Goal: Complete application form: Complete application form

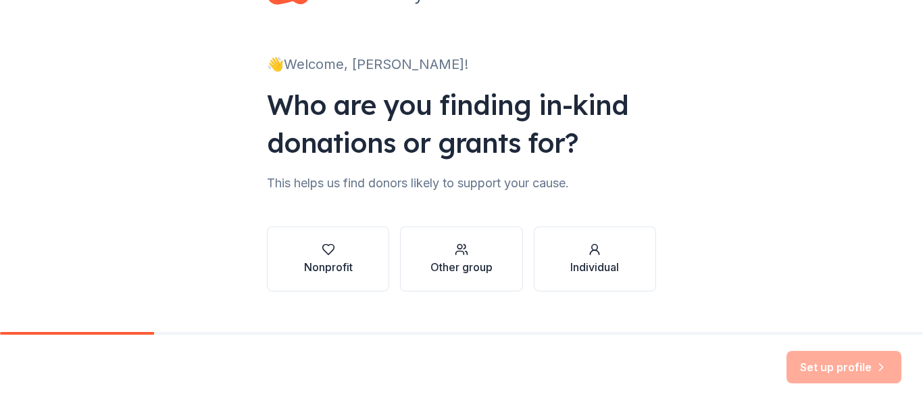
scroll to position [78, 0]
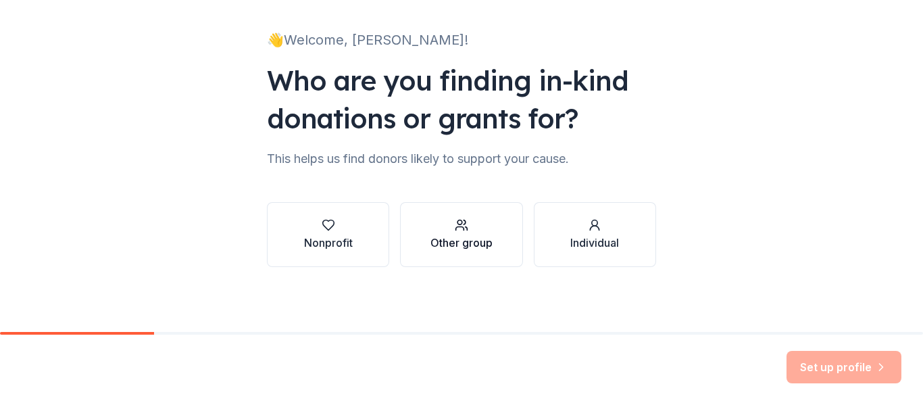
click at [457, 230] on icon "button" at bounding box center [462, 225] width 14 height 14
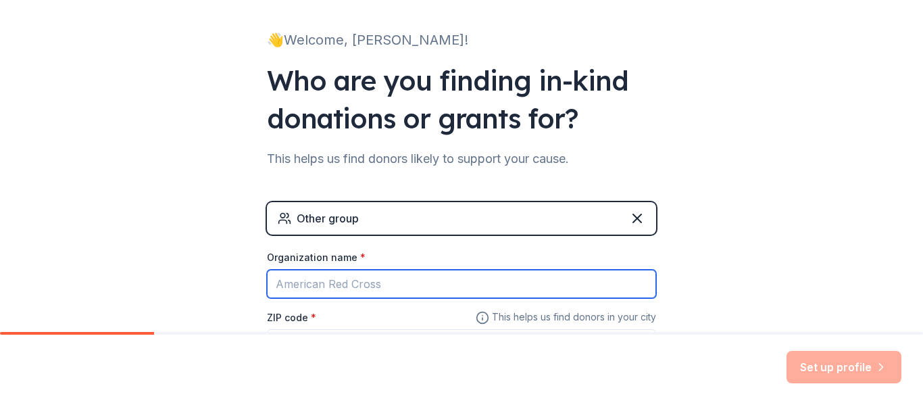
click at [367, 279] on input "Organization name *" at bounding box center [461, 284] width 389 height 28
type input "Highchool"
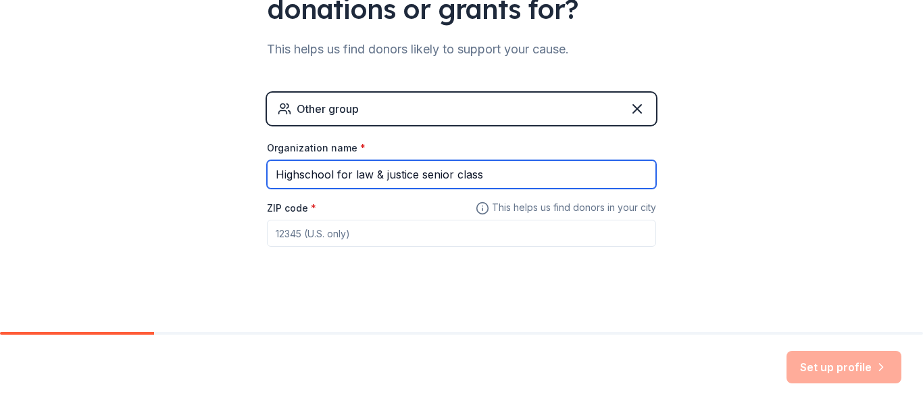
scroll to position [195, 0]
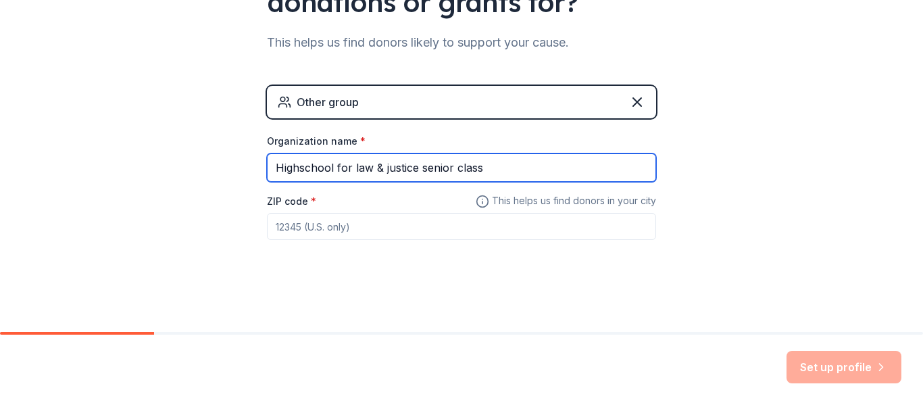
click at [298, 170] on input "Highschool for law & justice senior class" at bounding box center [461, 167] width 389 height 28
type input "High school for law & justice senior class"
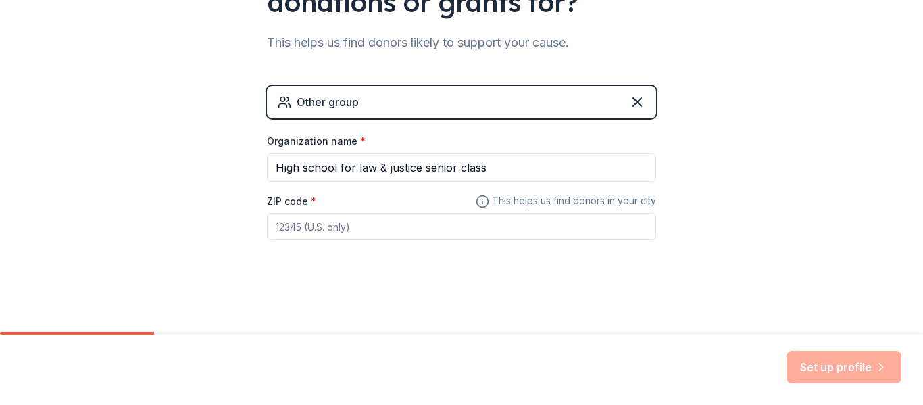
click at [328, 225] on input "ZIP code *" at bounding box center [461, 226] width 389 height 27
type input "77003"
click at [845, 366] on button "Set up profile" at bounding box center [844, 367] width 115 height 32
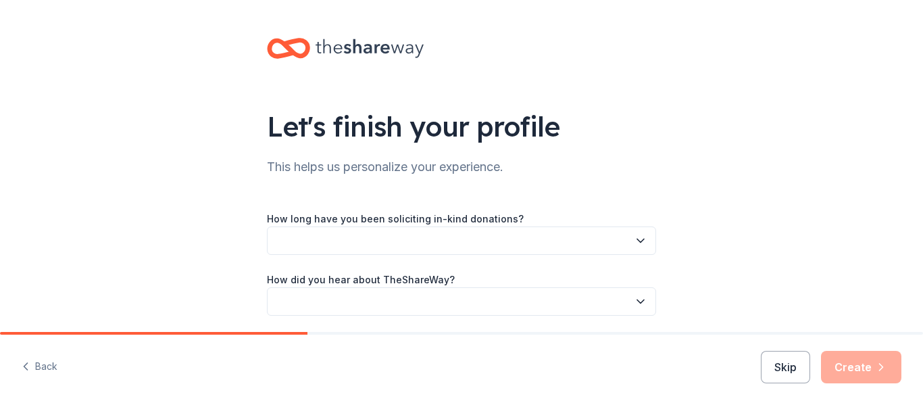
click at [526, 245] on button "button" at bounding box center [461, 240] width 389 height 28
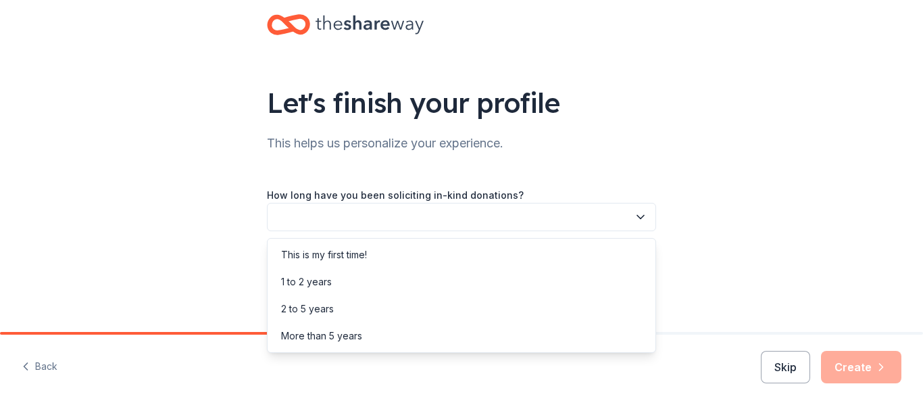
scroll to position [24, 0]
click at [501, 253] on div "This is my first time!" at bounding box center [461, 252] width 383 height 27
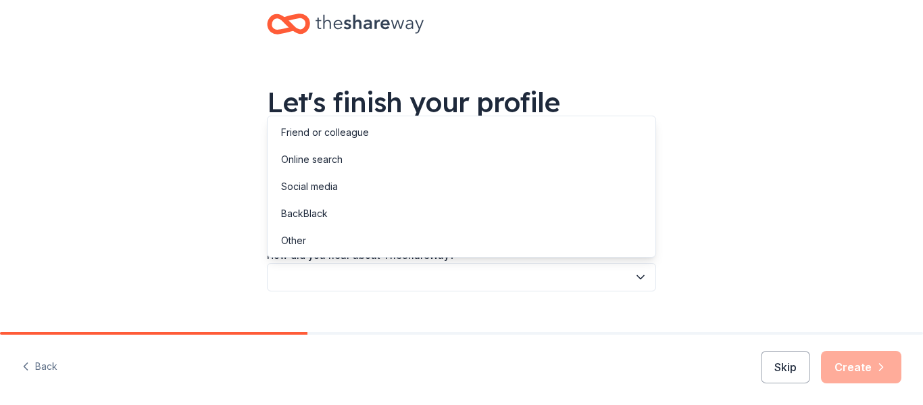
click at [481, 270] on button "button" at bounding box center [461, 277] width 389 height 28
click at [433, 168] on div "Online search" at bounding box center [461, 159] width 383 height 27
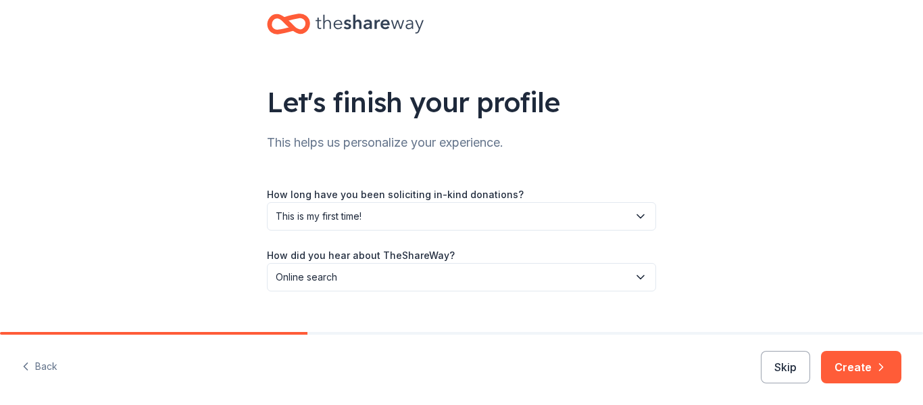
scroll to position [49, 0]
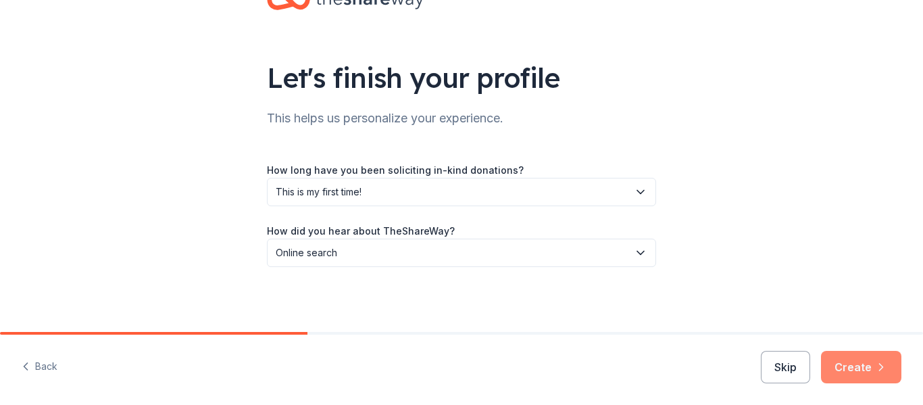
click at [854, 376] on button "Create" at bounding box center [861, 367] width 80 height 32
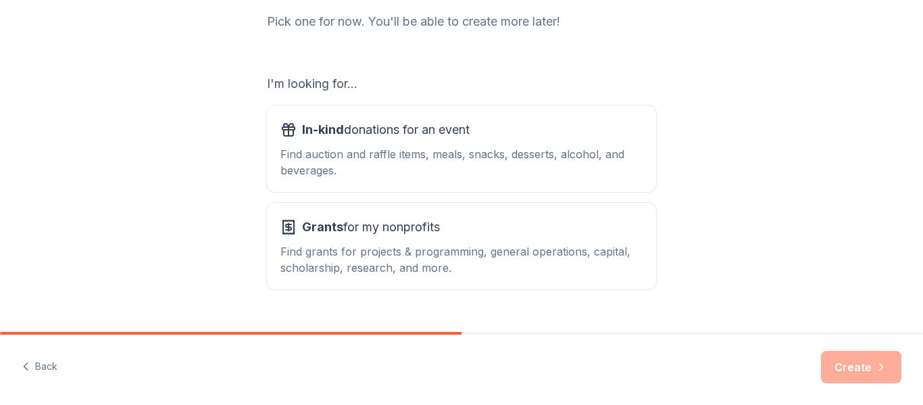
scroll to position [181, 0]
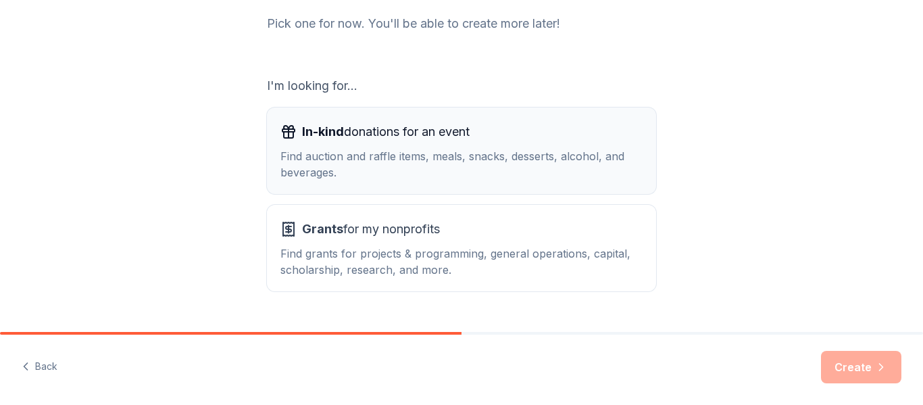
click at [590, 181] on button "In-kind donations for an event Find auction and raffle items, meals, snacks, de…" at bounding box center [461, 150] width 389 height 87
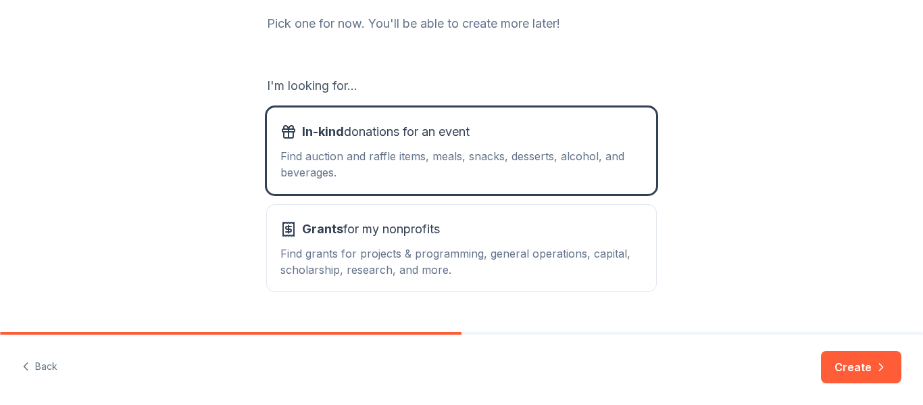
scroll to position [214, 0]
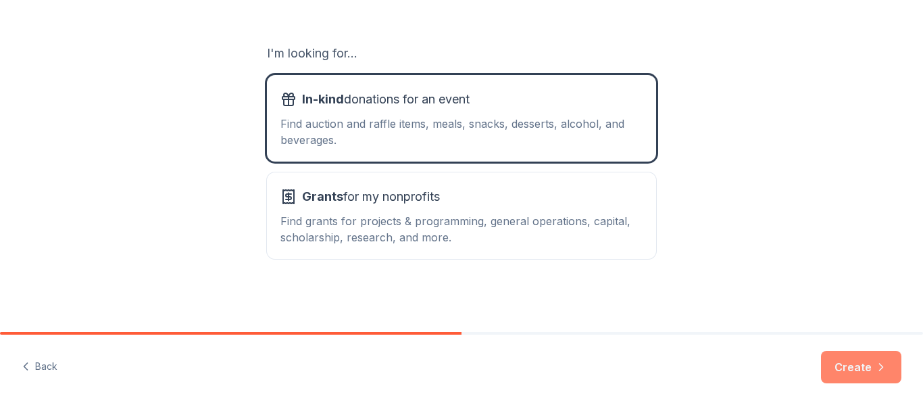
click at [837, 358] on button "Create" at bounding box center [861, 367] width 80 height 32
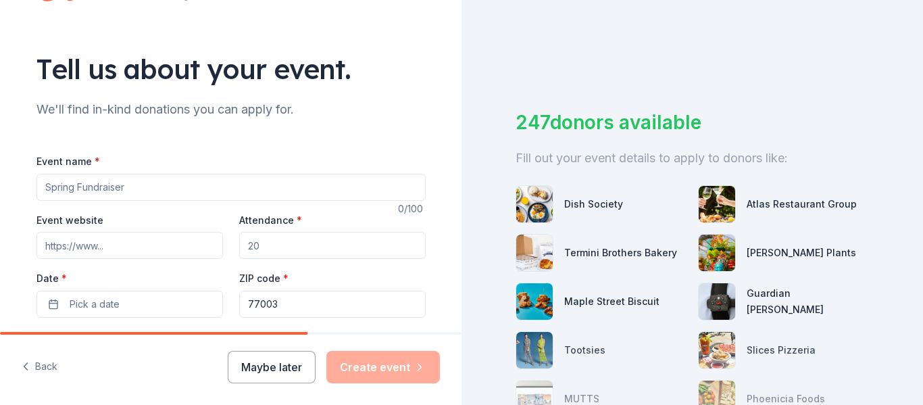
scroll to position [66, 0]
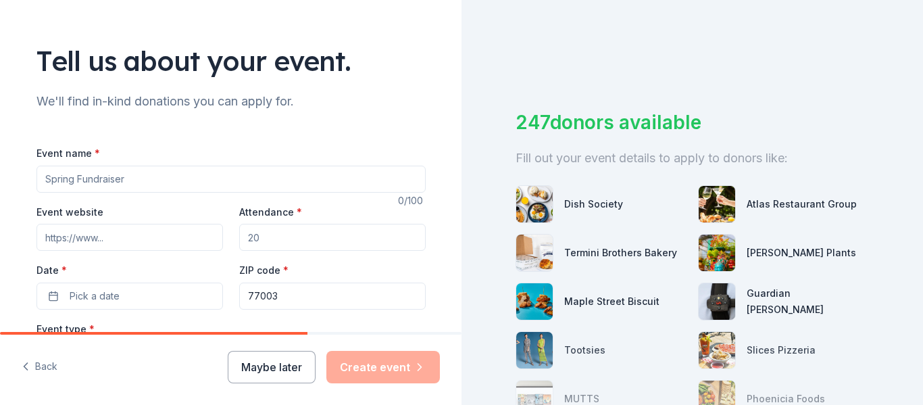
click at [179, 180] on input "Event name *" at bounding box center [230, 179] width 389 height 27
type input "c"
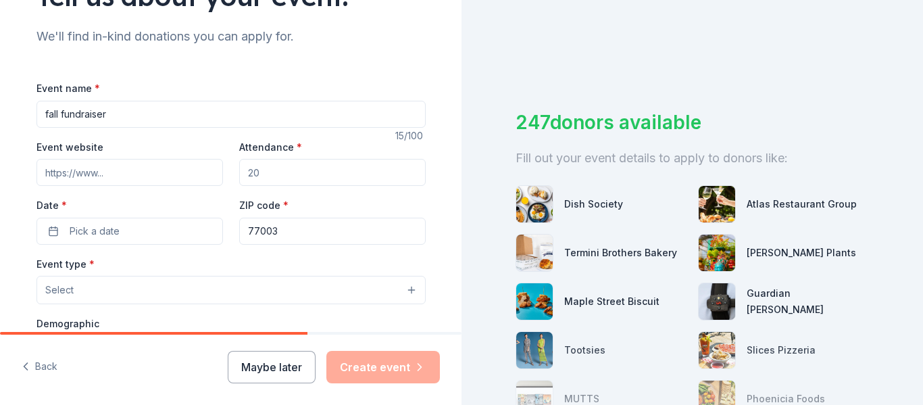
scroll to position [162, 0]
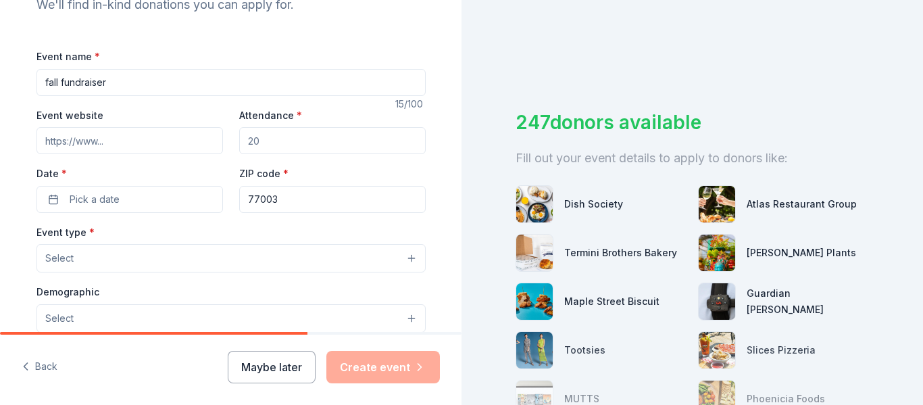
type input "fall fundraiser"
click at [286, 141] on input "Attendance *" at bounding box center [332, 140] width 187 height 27
type input "8"
type input "150"
click at [139, 199] on button "Pick a date" at bounding box center [129, 199] width 187 height 27
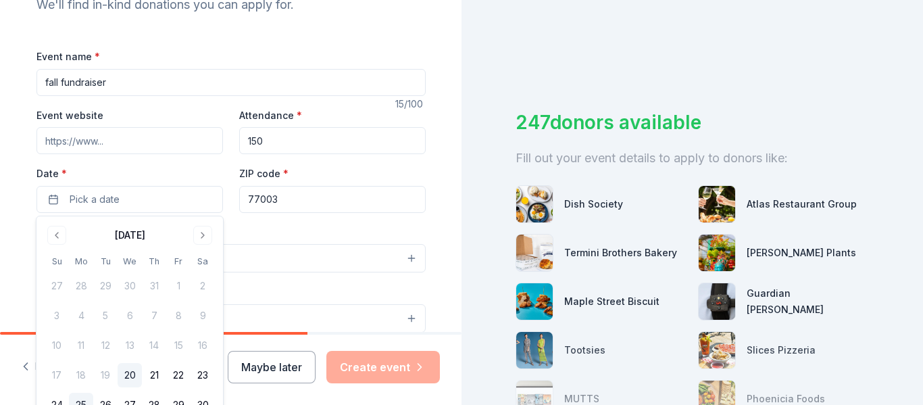
click at [81, 400] on button "25" at bounding box center [81, 405] width 24 height 24
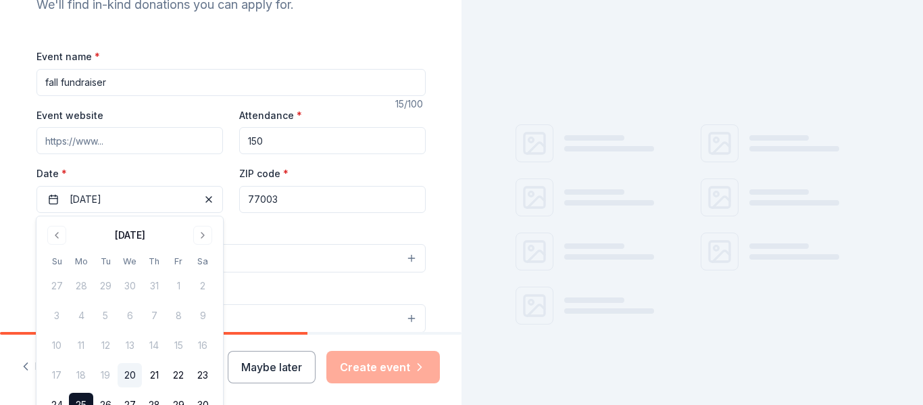
click at [265, 255] on button "Select" at bounding box center [230, 258] width 389 height 28
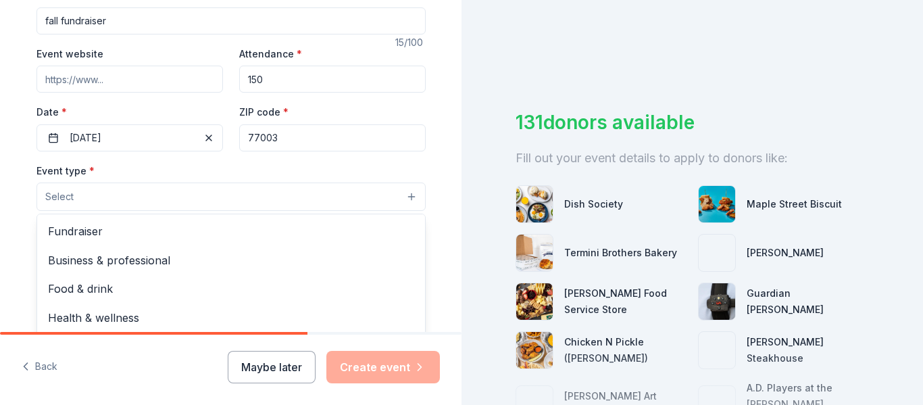
scroll to position [233, 0]
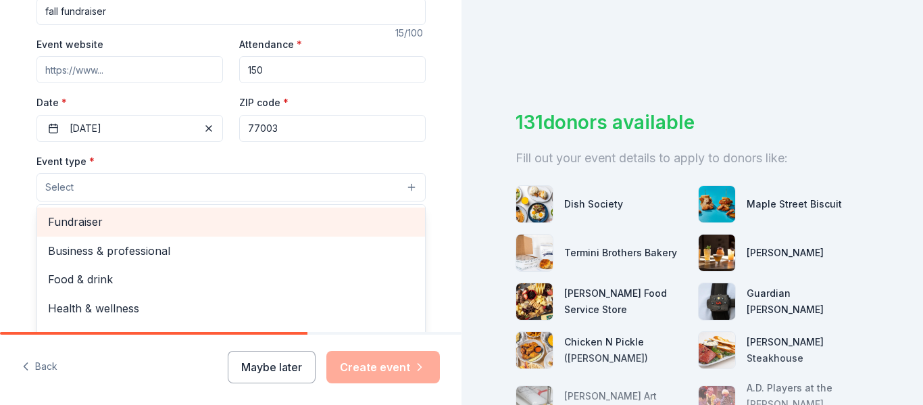
click at [160, 225] on span "Fundraiser" at bounding box center [231, 222] width 366 height 18
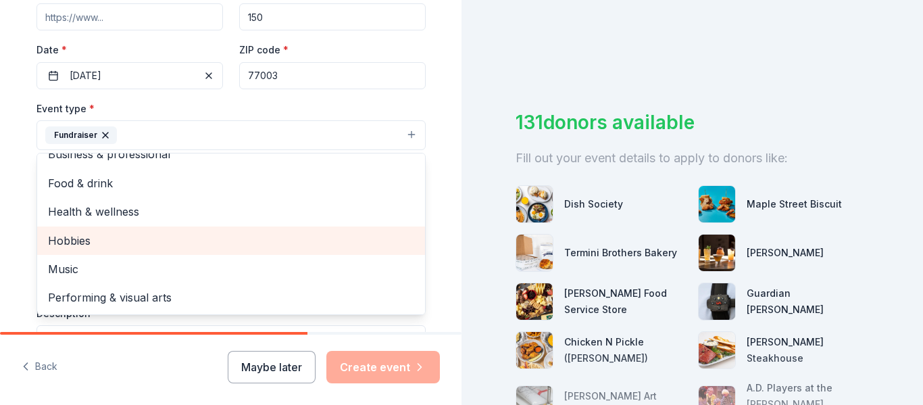
scroll to position [287, 0]
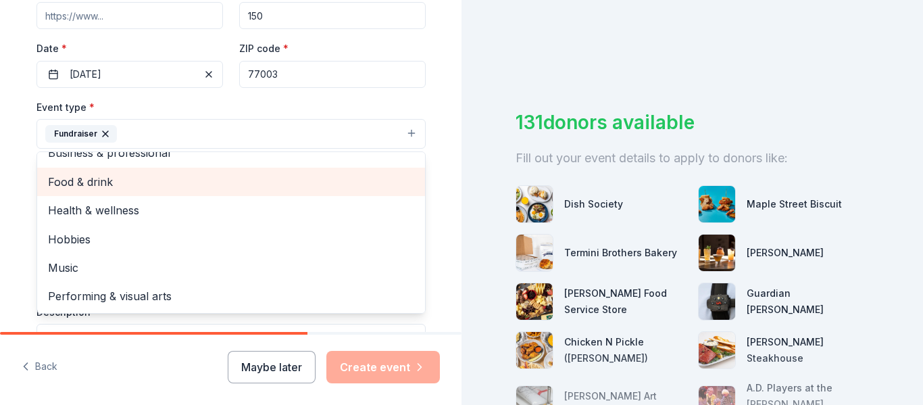
drag, startPoint x: 135, startPoint y: 196, endPoint x: 126, endPoint y: 187, distance: 13.4
click at [126, 187] on div "Business & professional Food & drink Health & wellness Hobbies Music Performing…" at bounding box center [230, 232] width 389 height 162
click at [126, 187] on span "Food & drink" at bounding box center [231, 182] width 366 height 18
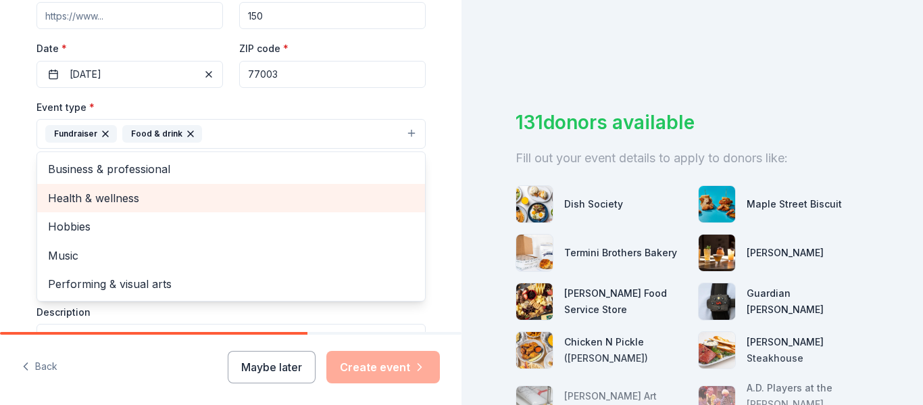
scroll to position [0, 0]
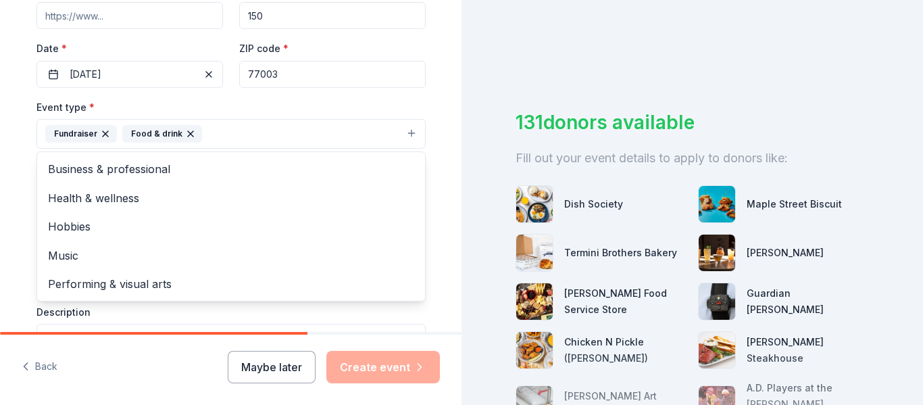
click at [148, 310] on div "Event type * Fundraiser Food & drink Business & professional Health & wellness …" at bounding box center [230, 242] width 389 height 286
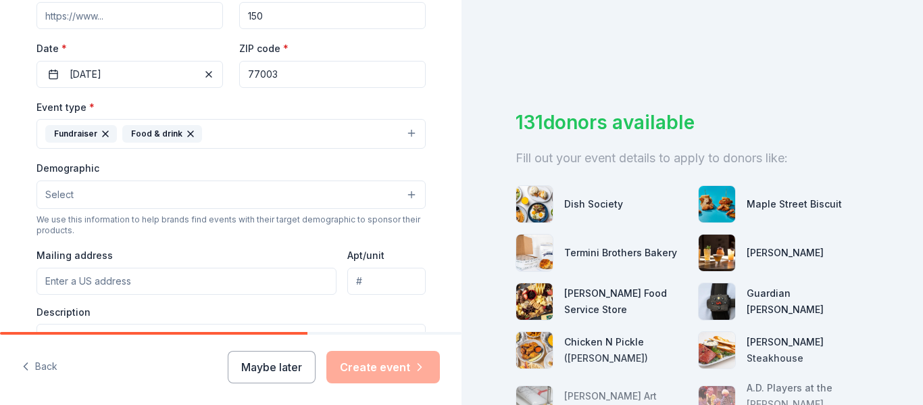
click at [159, 195] on button "Select" at bounding box center [230, 194] width 389 height 28
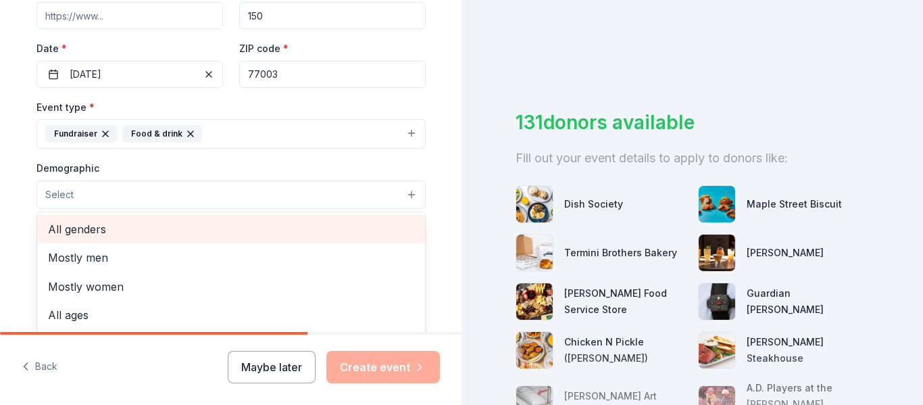
click at [151, 228] on span "All genders" at bounding box center [231, 229] width 366 height 18
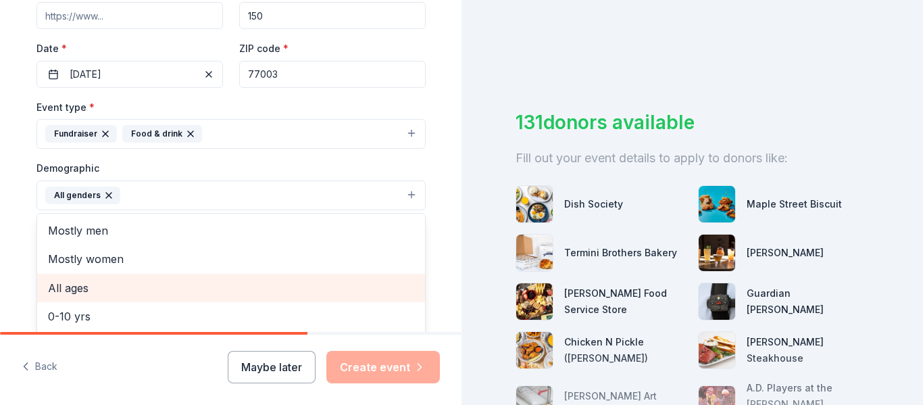
click at [144, 295] on span "All ages" at bounding box center [231, 288] width 366 height 18
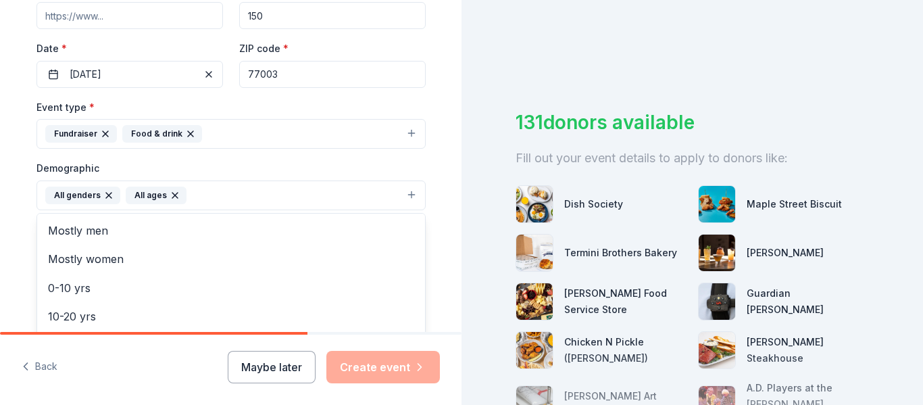
click at [337, 133] on div "Event type * Fundraiser Food & drink Demographic All genders All ages Mostly me…" at bounding box center [230, 242] width 389 height 287
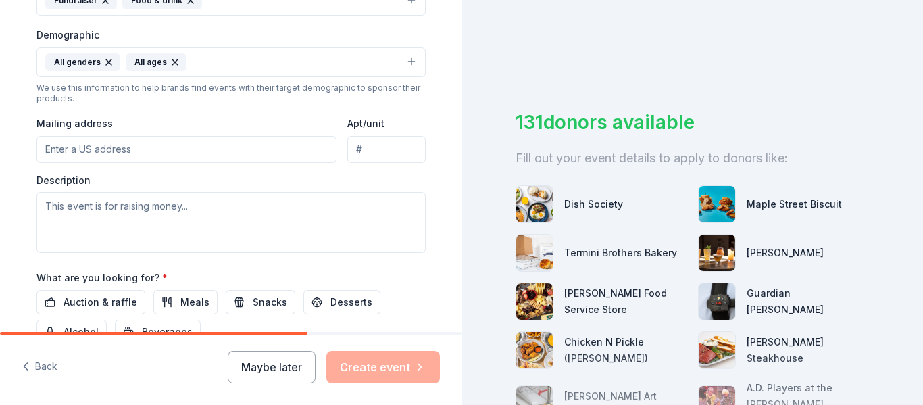
scroll to position [422, 0]
click at [225, 147] on input "Mailing address" at bounding box center [186, 147] width 301 height 27
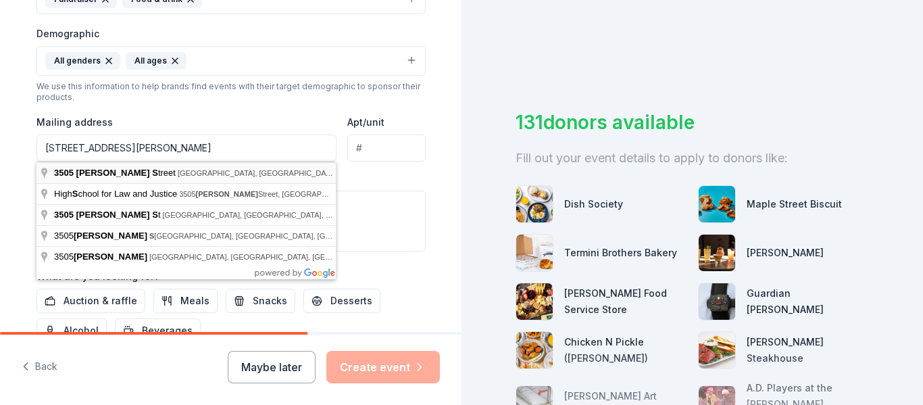
type input "3505 Coyle Street, Houston, TX, 77003"
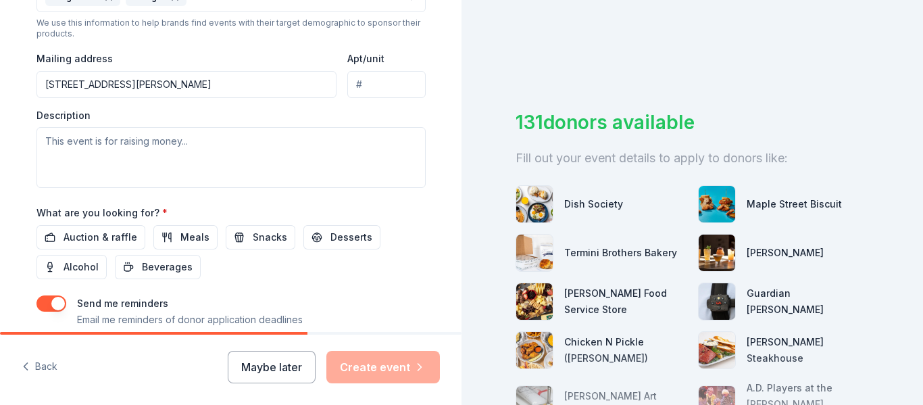
scroll to position [490, 0]
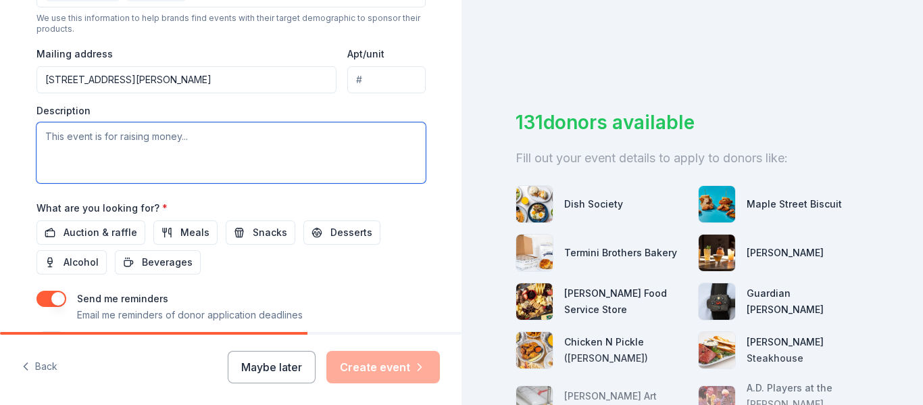
click at [162, 147] on textarea at bounding box center [230, 152] width 389 height 61
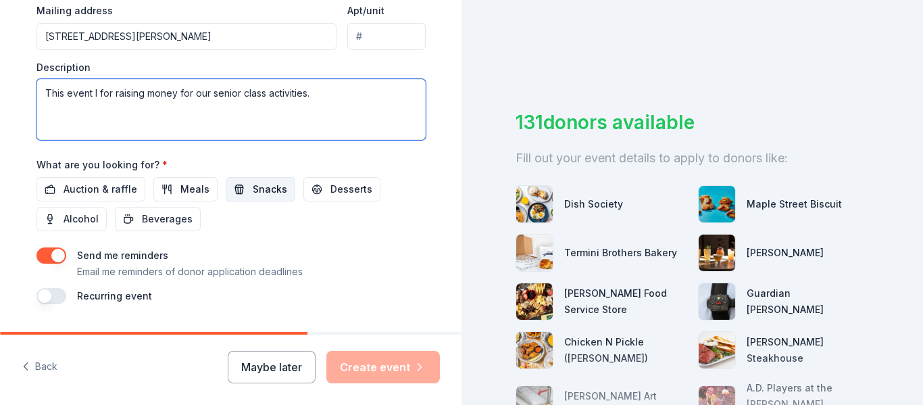
type textarea "This event I for raising money for our senior class activities."
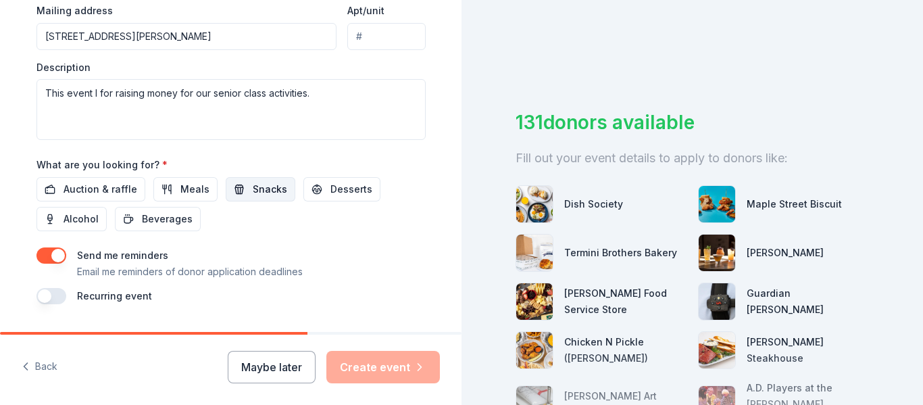
click at [239, 185] on button "Snacks" at bounding box center [261, 189] width 70 height 24
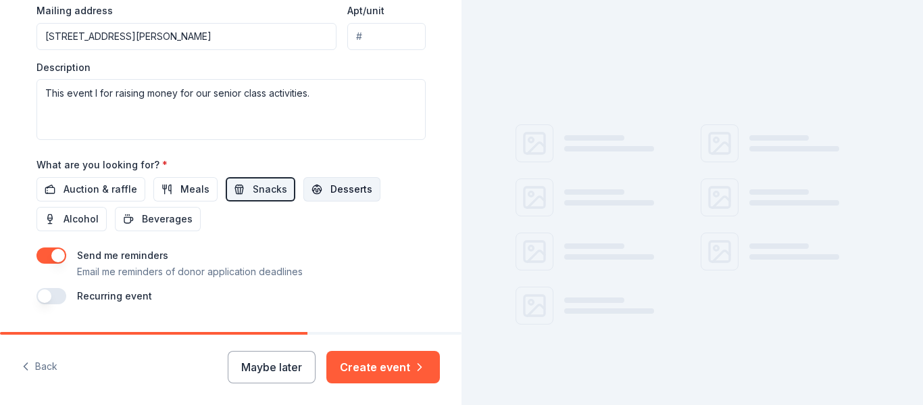
click at [317, 189] on button "Desserts" at bounding box center [341, 189] width 77 height 24
click at [169, 218] on span "Beverages" at bounding box center [167, 219] width 51 height 16
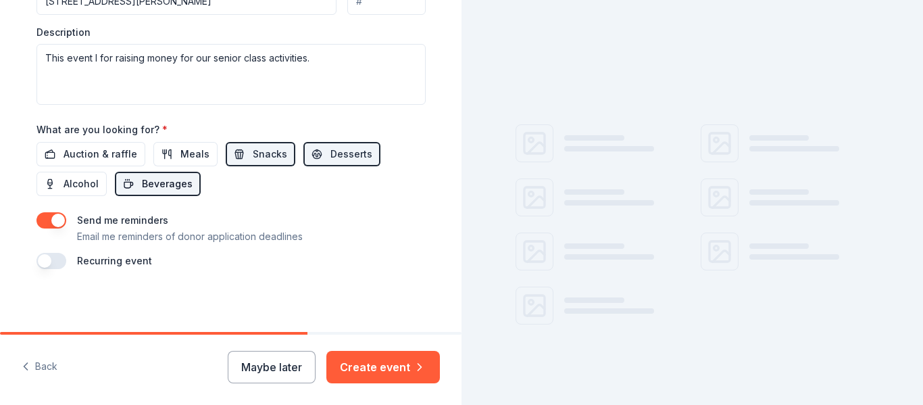
scroll to position [570, 0]
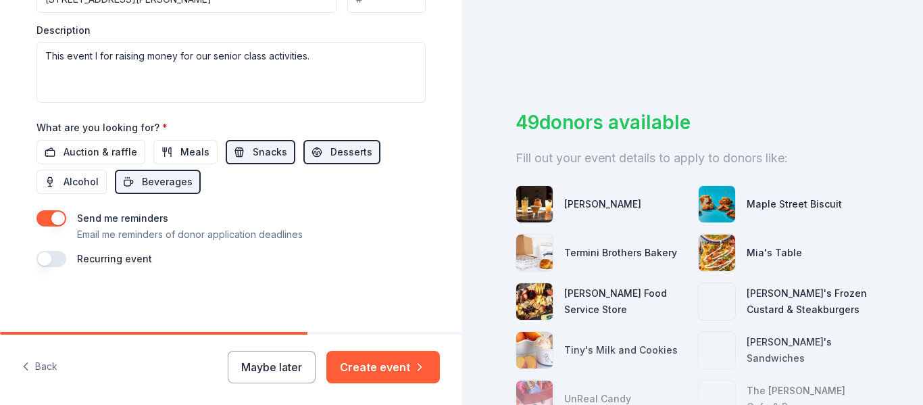
click at [66, 257] on div "Recurring event" at bounding box center [230, 259] width 389 height 16
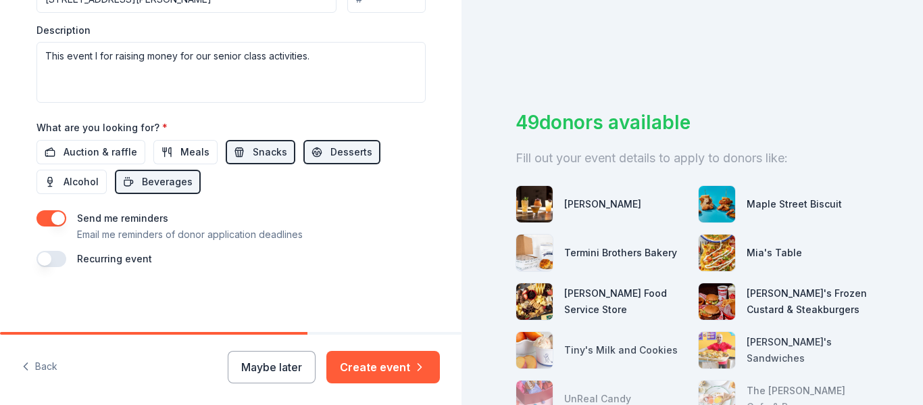
click at [57, 259] on button "button" at bounding box center [51, 259] width 30 height 16
click at [147, 296] on button "August 2026" at bounding box center [112, 299] width 70 height 27
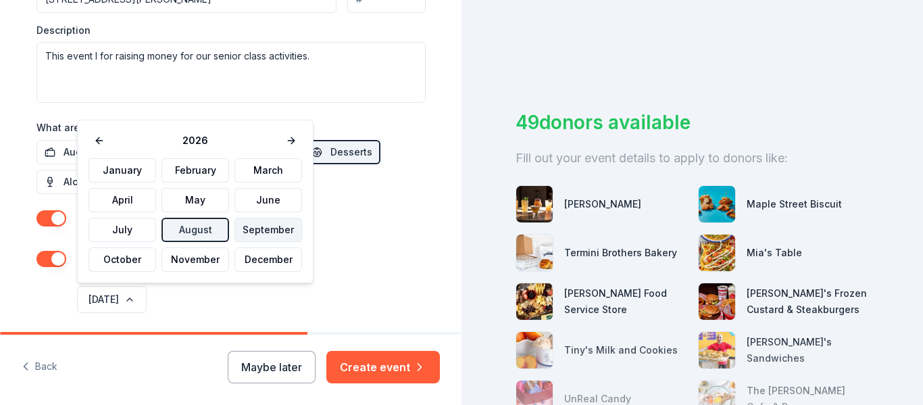
click at [247, 235] on button "September" at bounding box center [269, 230] width 68 height 24
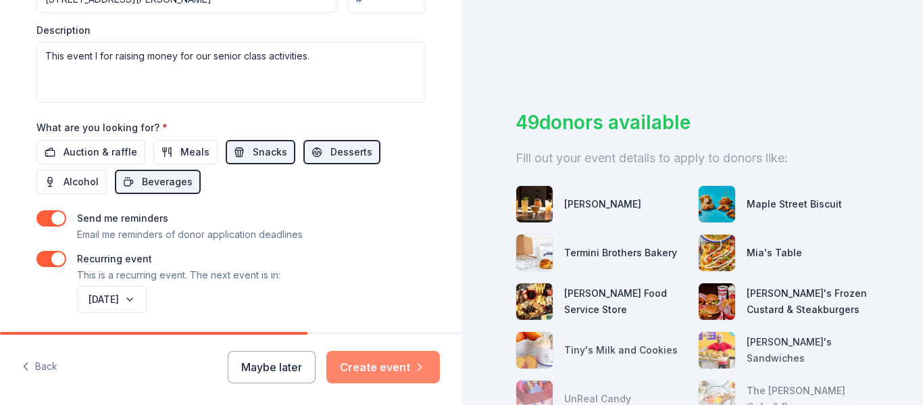
click at [357, 363] on button "Create event" at bounding box center [383, 367] width 114 height 32
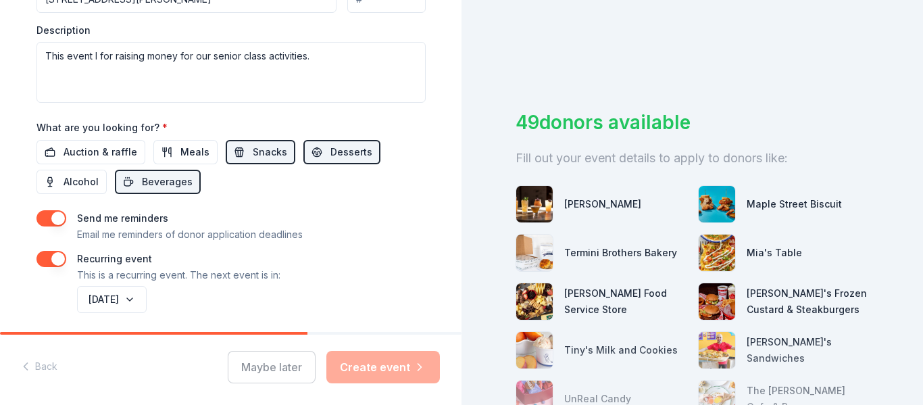
scroll to position [619, 0]
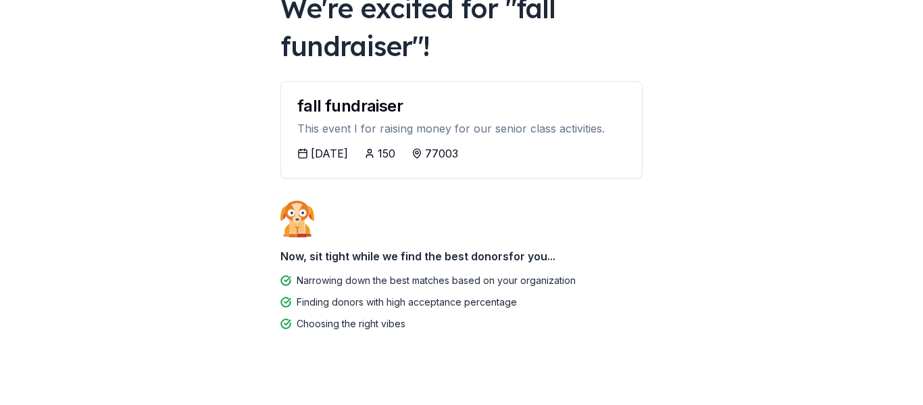
scroll to position [113, 0]
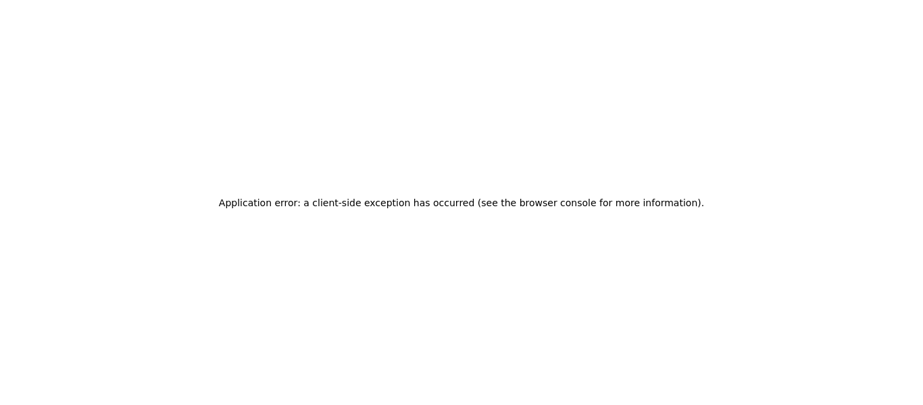
click at [520, 178] on div "Application error: a client-side exception has occurred (see the browser consol…" at bounding box center [461, 202] width 923 height 405
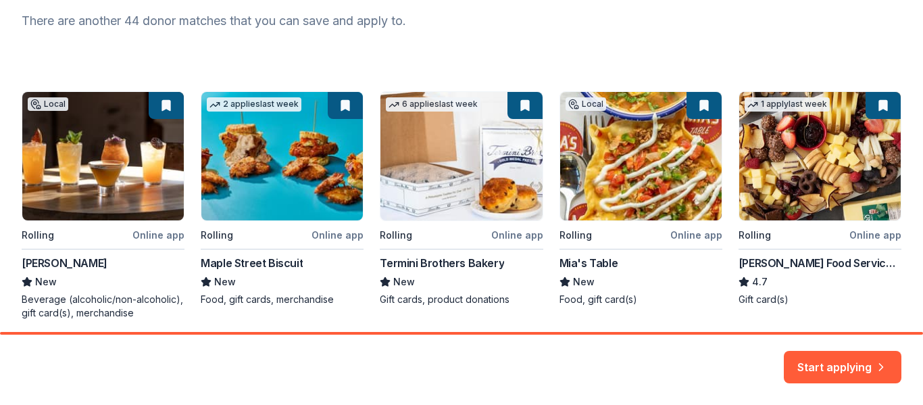
scroll to position [186, 0]
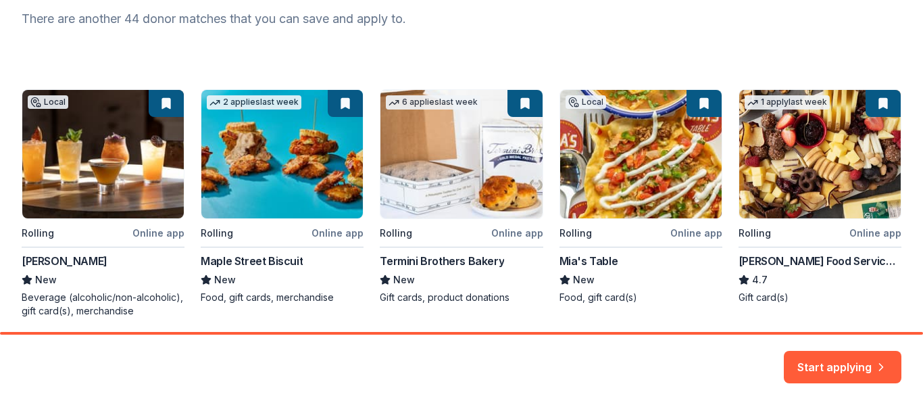
click at [147, 170] on div "Local Rolling Online app [PERSON_NAME] New Beverage (alcoholic/non-alcoholic), …" at bounding box center [462, 203] width 880 height 228
click at [874, 352] on button "Start applying" at bounding box center [843, 359] width 118 height 32
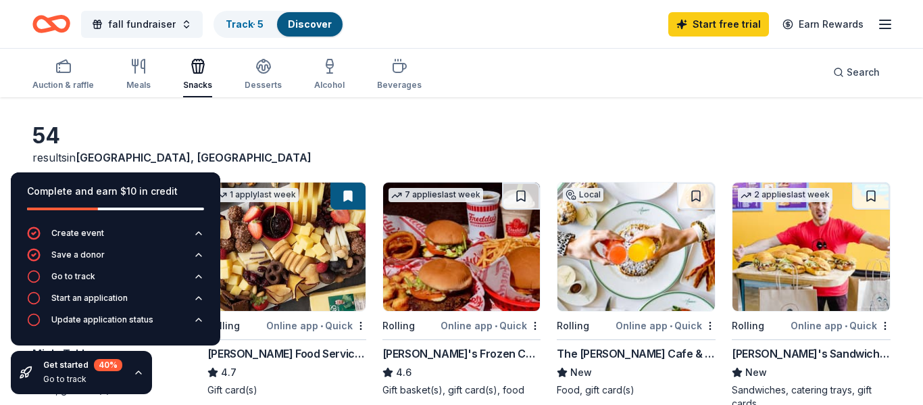
scroll to position [45, 0]
click at [142, 377] on icon "button" at bounding box center [138, 372] width 11 height 11
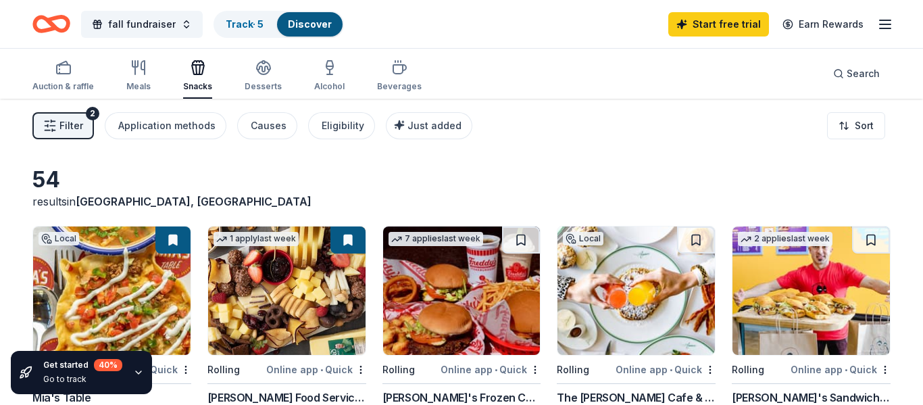
scroll to position [3, 0]
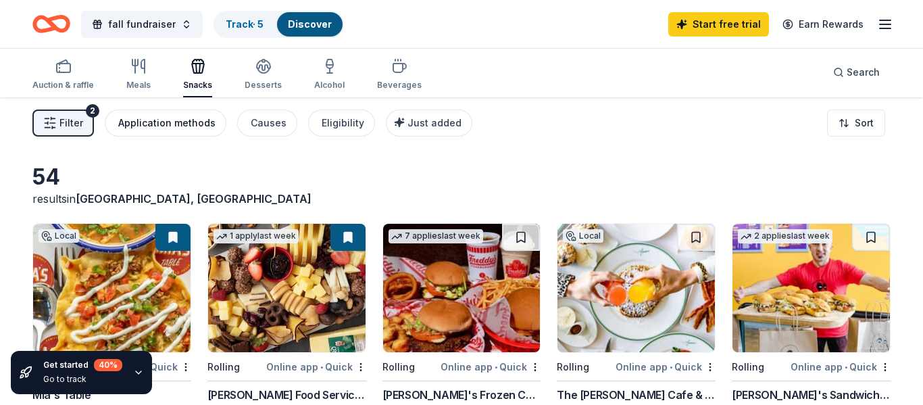
click at [146, 121] on div "Application methods" at bounding box center [166, 123] width 97 height 16
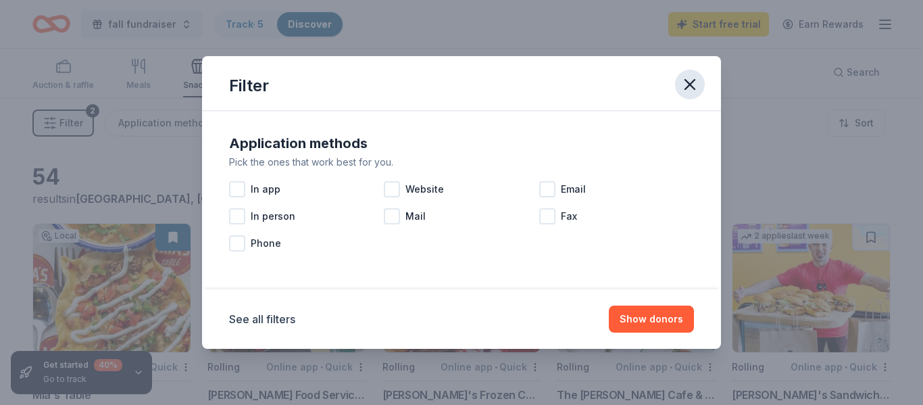
click at [690, 79] on icon "button" at bounding box center [690, 84] width 19 height 19
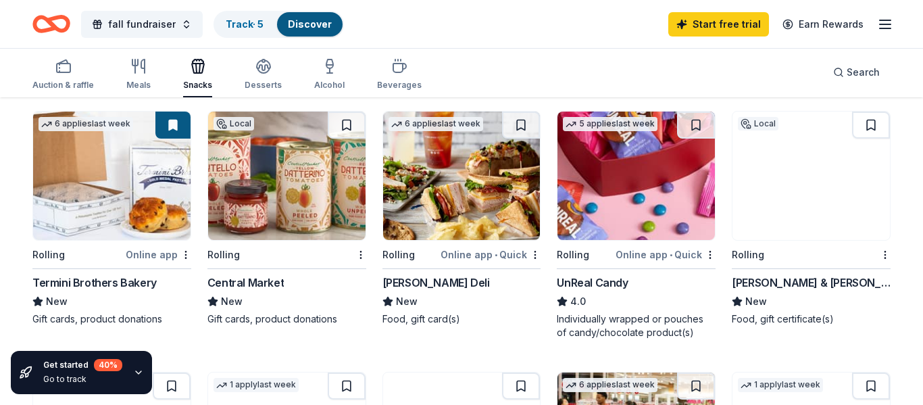
scroll to position [373, 0]
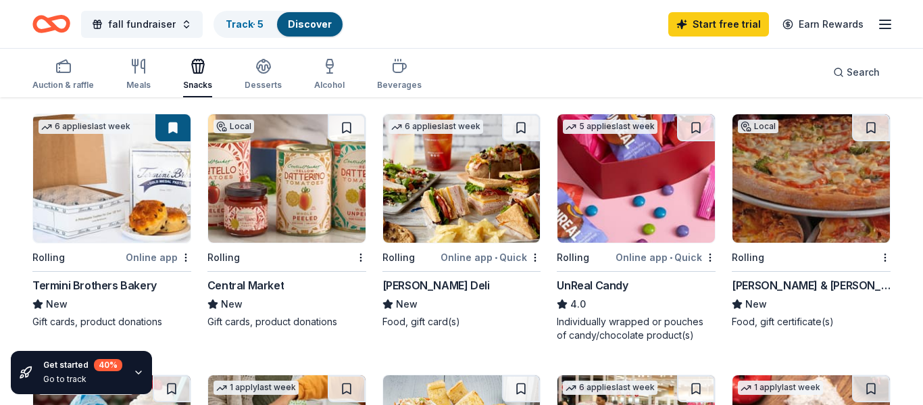
click at [135, 189] on img at bounding box center [111, 178] width 157 height 128
click at [627, 197] on img at bounding box center [636, 178] width 157 height 128
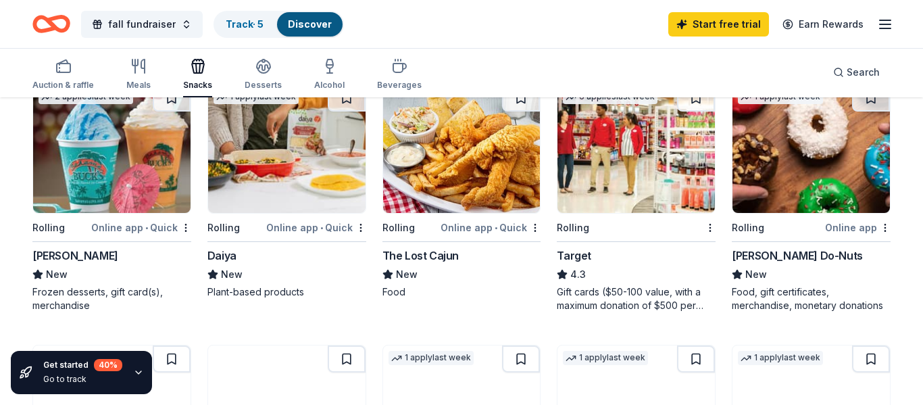
scroll to position [682, 0]
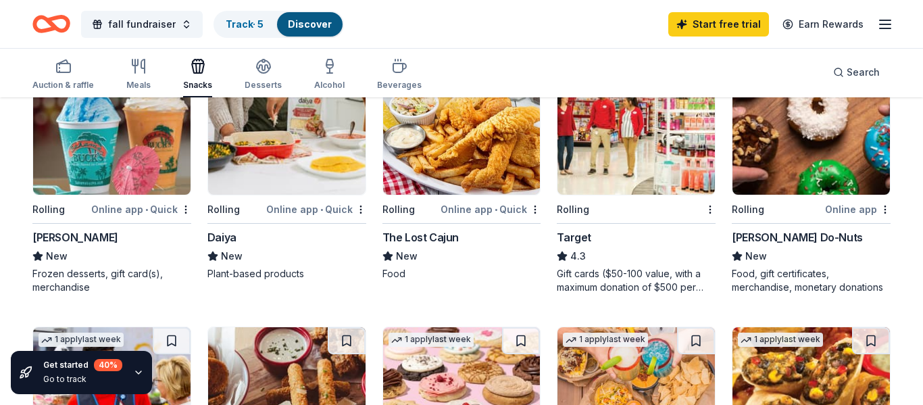
click at [780, 145] on img at bounding box center [811, 130] width 157 height 128
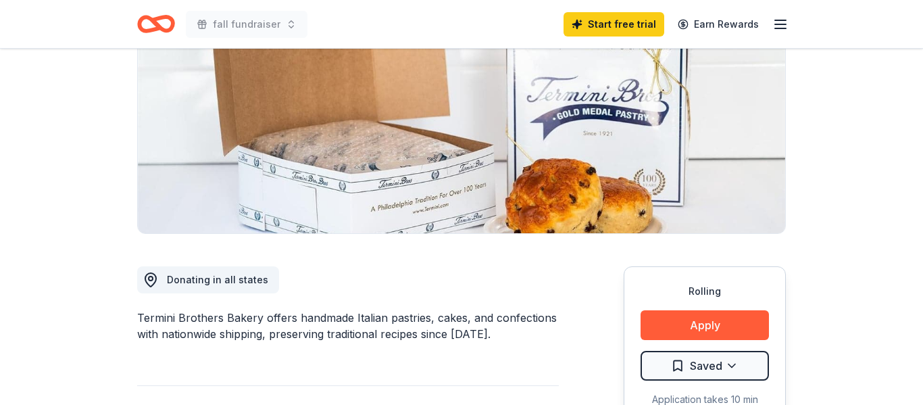
scroll to position [180, 0]
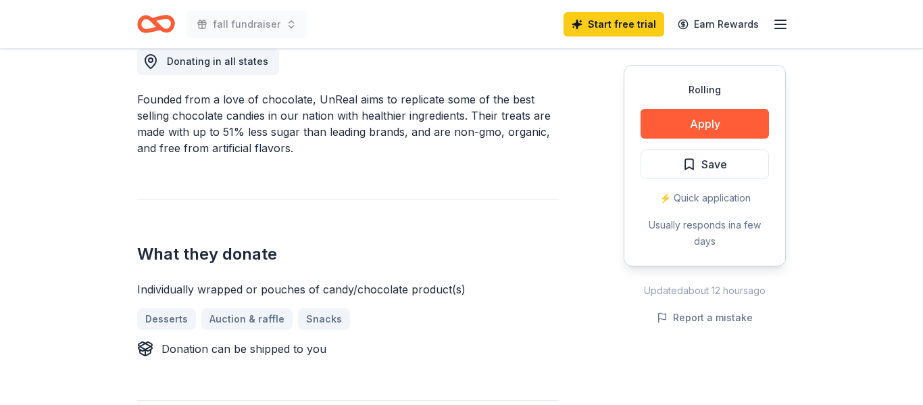
scroll to position [416, 0]
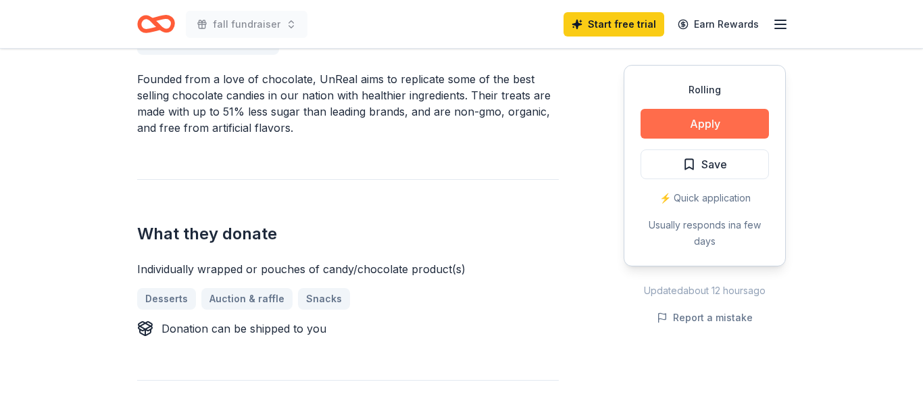
click at [656, 128] on button "Apply" at bounding box center [705, 124] width 128 height 30
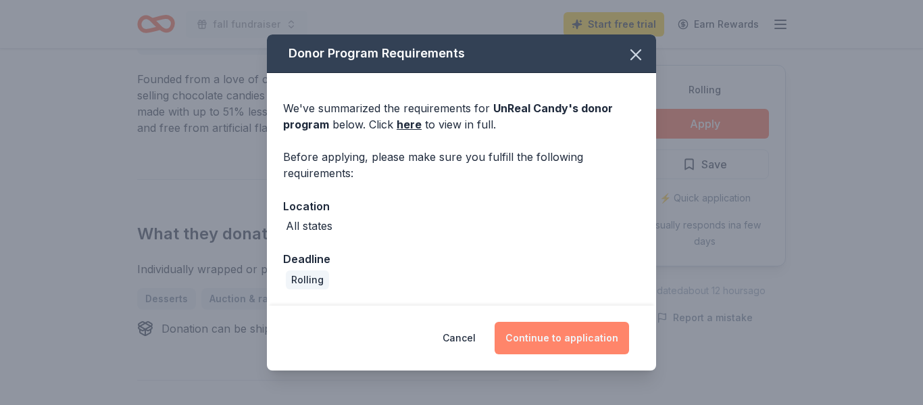
click at [543, 340] on button "Continue to application" at bounding box center [562, 338] width 134 height 32
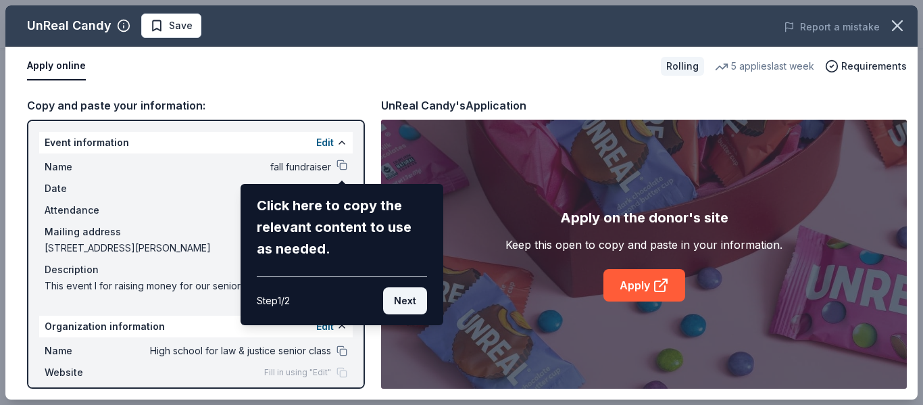
click at [405, 300] on button "Next" at bounding box center [405, 300] width 44 height 27
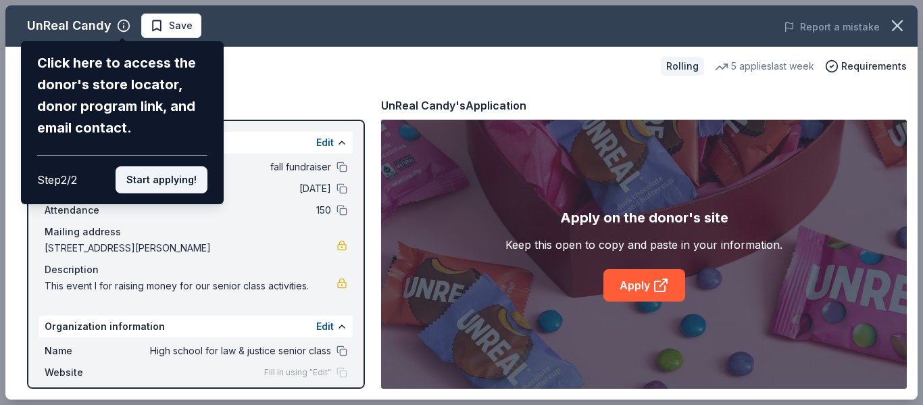
click at [153, 178] on button "Start applying!" at bounding box center [162, 179] width 92 height 27
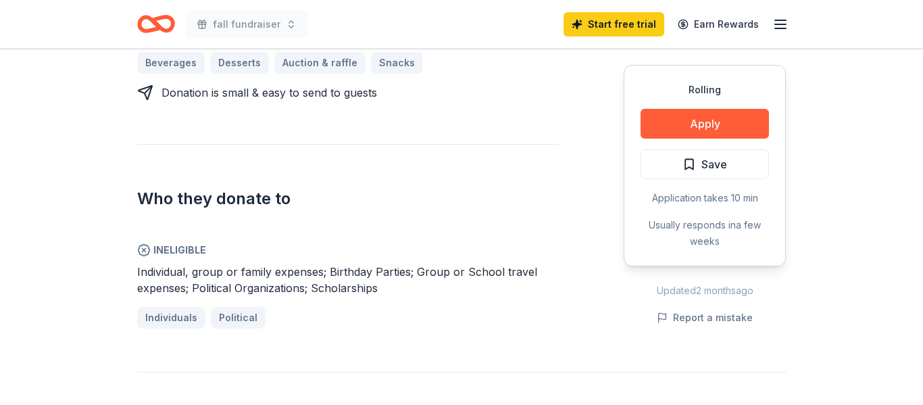
scroll to position [737, 0]
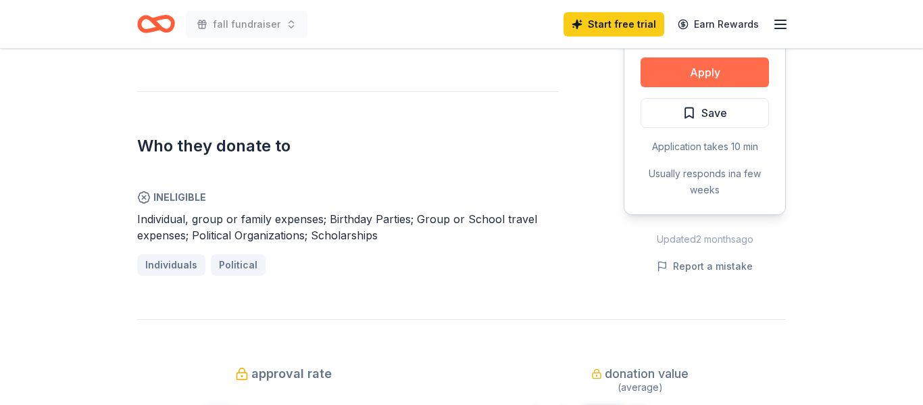
click at [719, 57] on button "Apply" at bounding box center [705, 72] width 128 height 30
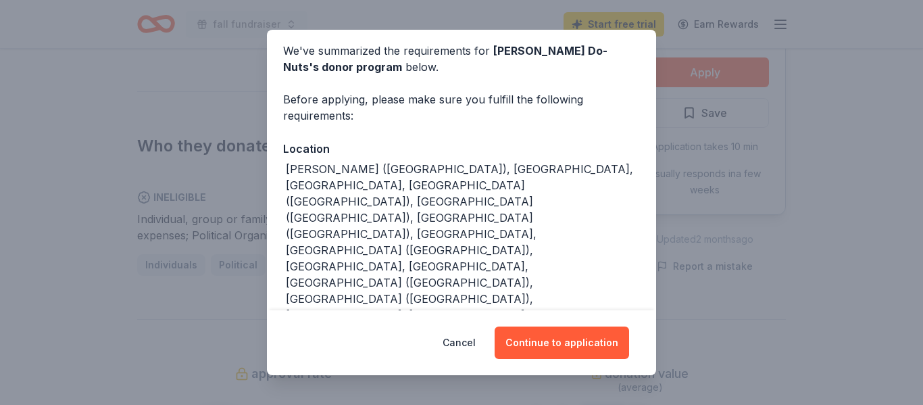
scroll to position [54, 0]
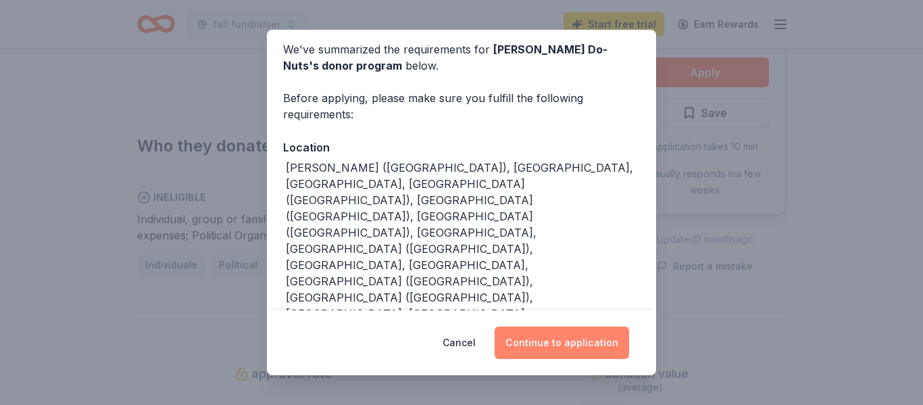
click at [520, 341] on button "Continue to application" at bounding box center [562, 342] width 134 height 32
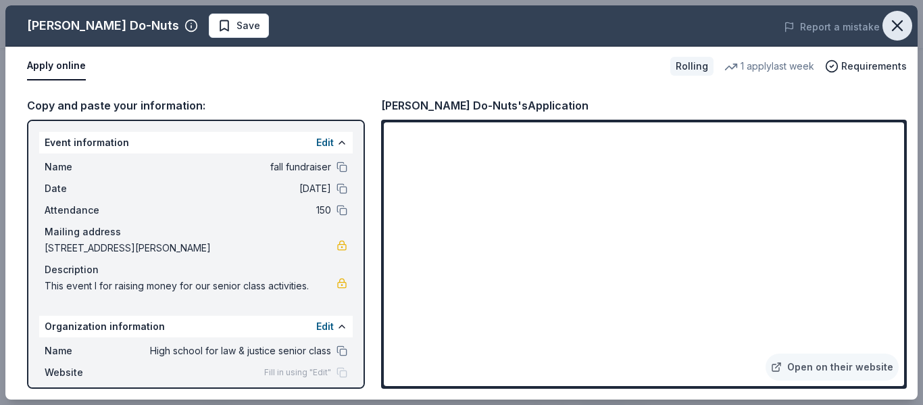
click at [891, 31] on icon "button" at bounding box center [897, 25] width 19 height 19
